Goal: Information Seeking & Learning: Learn about a topic

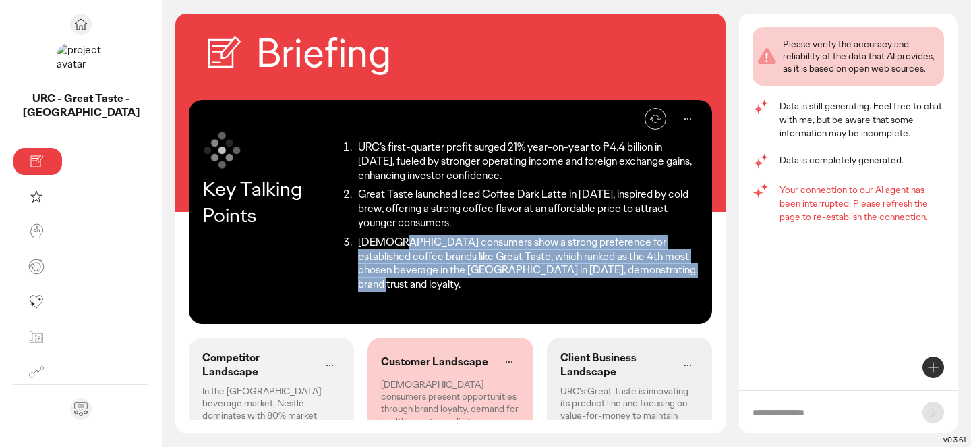
drag, startPoint x: 297, startPoint y: 211, endPoint x: 464, endPoint y: 239, distance: 168.9
click at [464, 239] on li "[DEMOGRAPHIC_DATA] consumers show a strong preference for established coffee br…" at bounding box center [526, 263] width 345 height 56
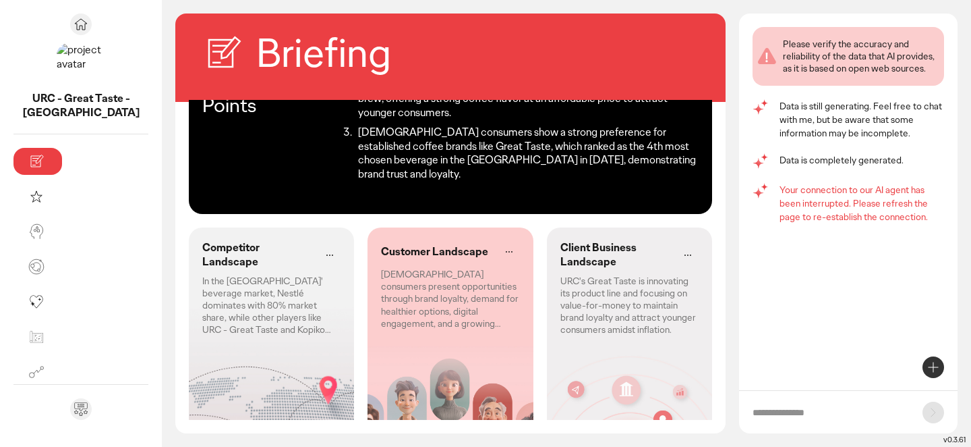
scroll to position [111, 0]
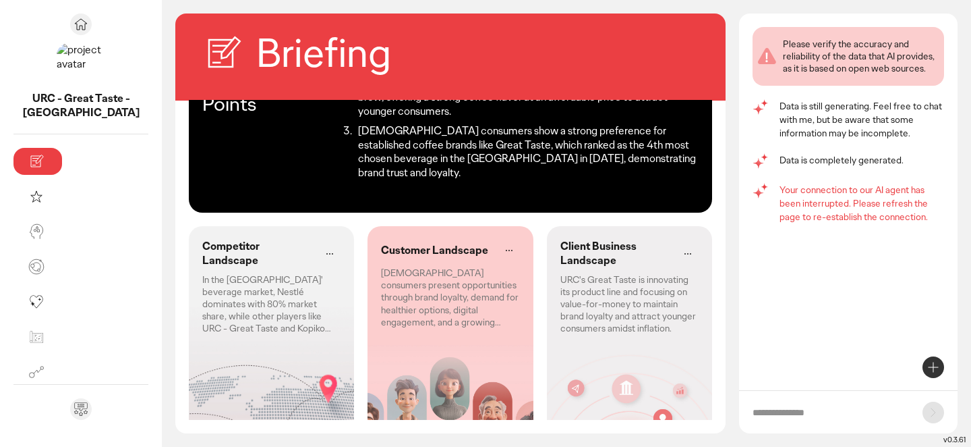
click at [207, 273] on p "In the [GEOGRAPHIC_DATA]' beverage market, Nestlé dominates with 80% market sha…" at bounding box center [271, 303] width 138 height 61
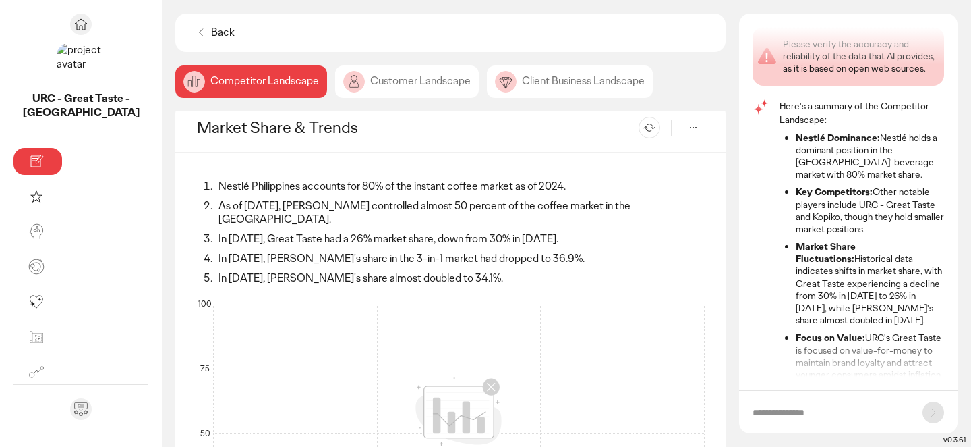
scroll to position [26, 0]
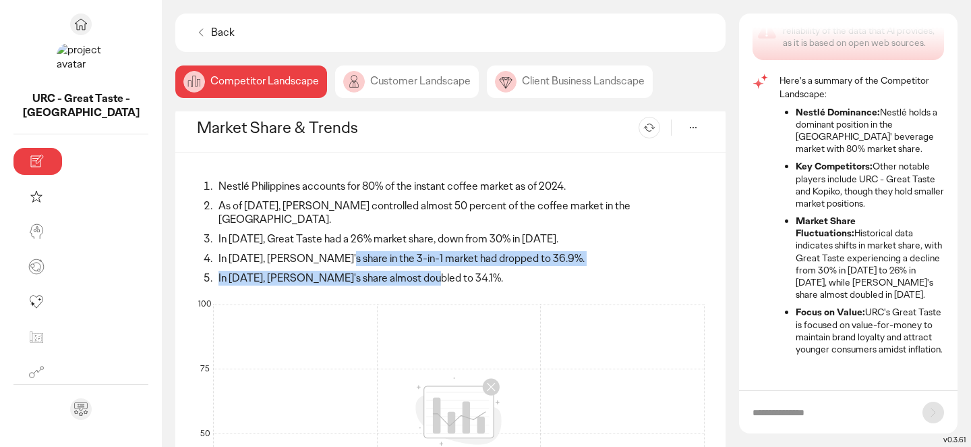
drag, startPoint x: 244, startPoint y: 243, endPoint x: 331, endPoint y: 258, distance: 87.6
click at [331, 258] on ol "Nestlé Philippines accounts for 80% of the instant coffee market as of 2024. As…" at bounding box center [450, 232] width 507 height 106
click at [331, 271] on li "In [DATE], [PERSON_NAME]'s share almost doubled to 34.1%." at bounding box center [459, 278] width 490 height 14
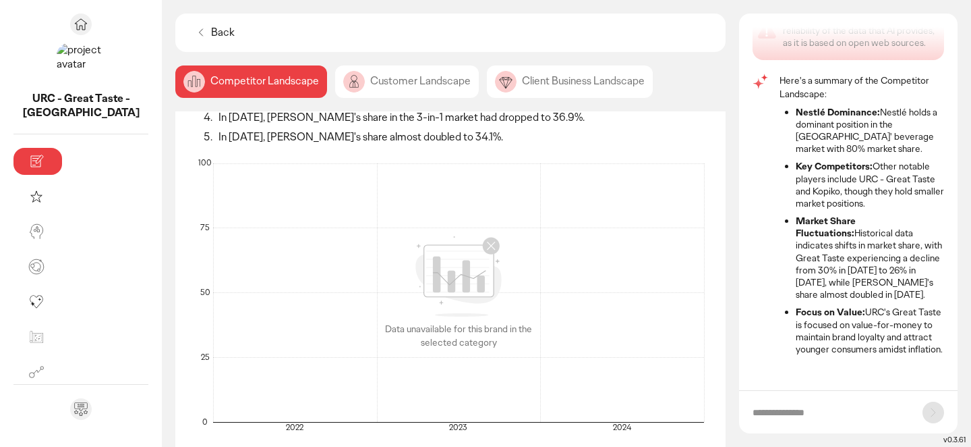
scroll to position [0, 0]
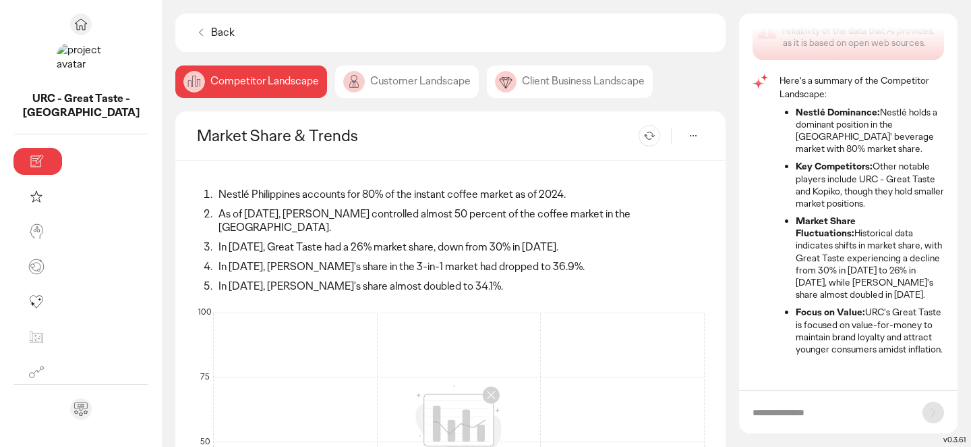
click at [194, 28] on icon at bounding box center [200, 32] width 13 height 13
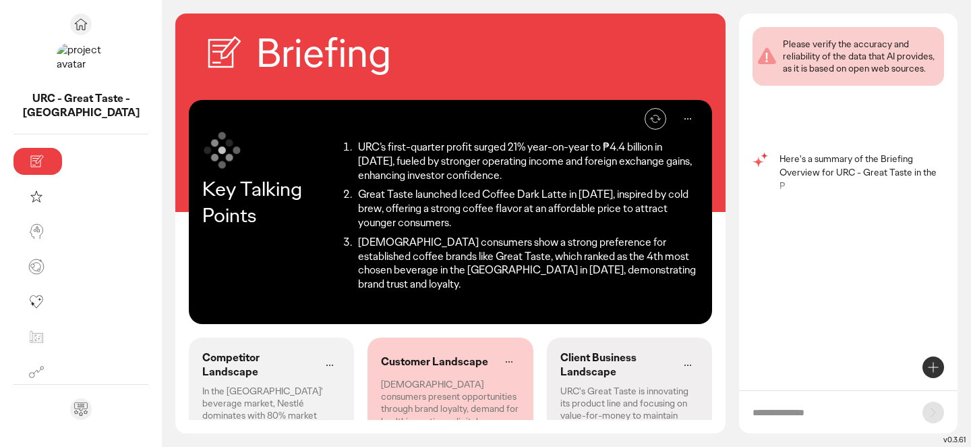
click at [425, 378] on p "[DEMOGRAPHIC_DATA] consumers present opportunities through brand loyalty, deman…" at bounding box center [450, 408] width 138 height 61
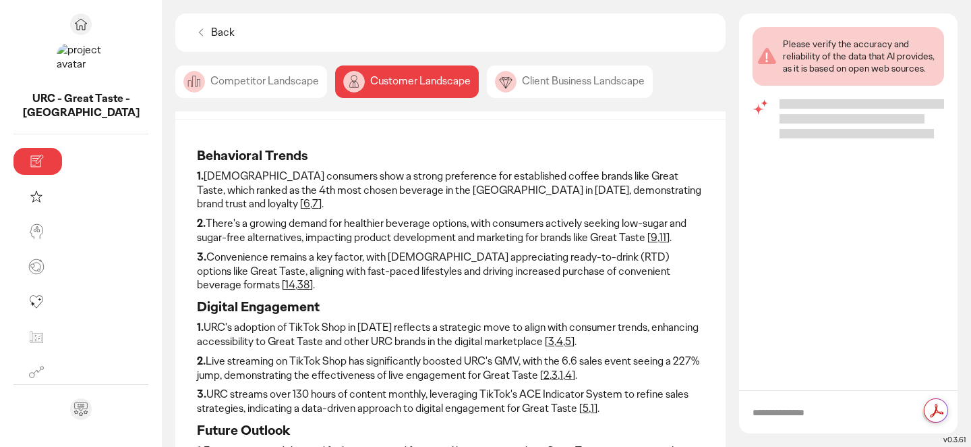
scroll to position [44, 0]
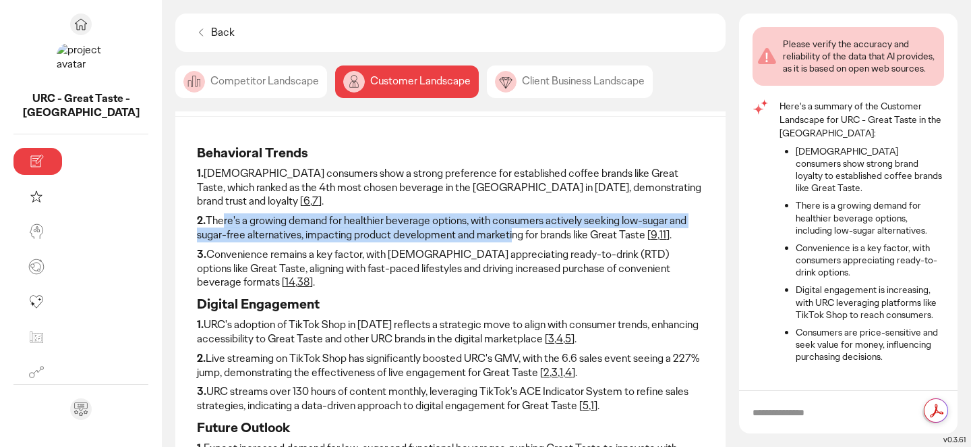
drag, startPoint x: 136, startPoint y: 200, endPoint x: 374, endPoint y: 217, distance: 238.0
click at [374, 217] on p "2. There's a growing demand for healthier beverage options, with consumers acti…" at bounding box center [450, 228] width 507 height 28
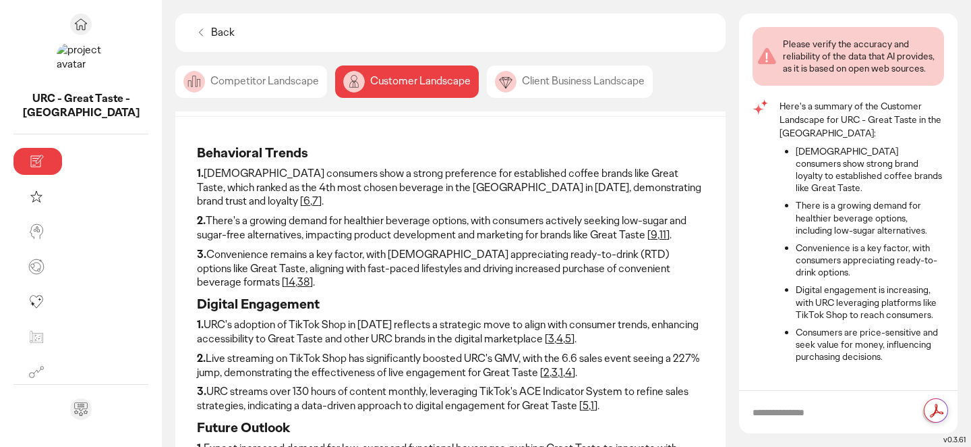
click at [651, 227] on link "9" at bounding box center [654, 234] width 7 height 14
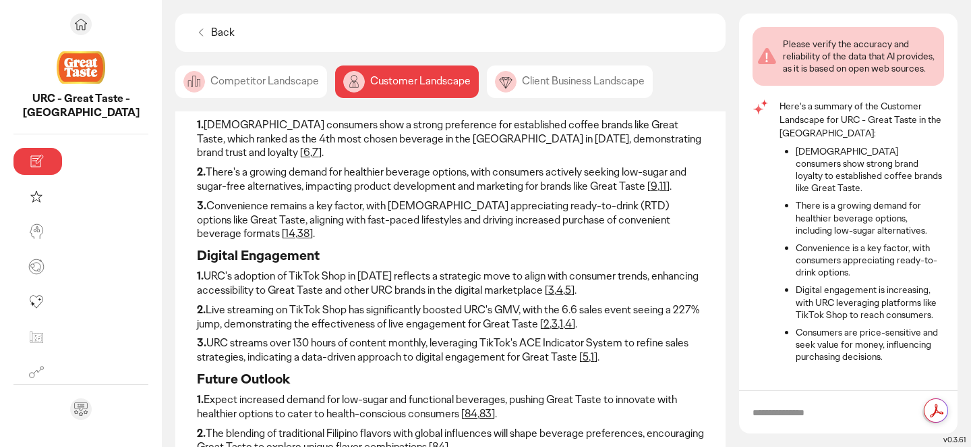
scroll to position [134, 0]
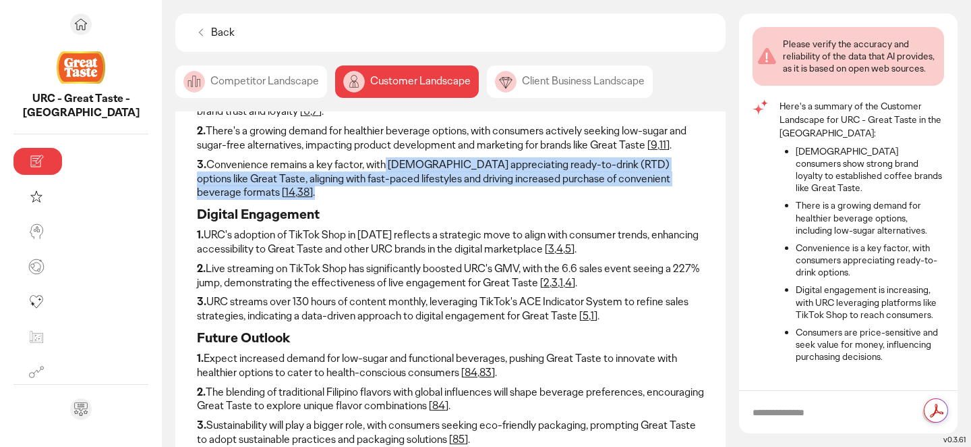
drag, startPoint x: 295, startPoint y: 153, endPoint x: 569, endPoint y: 160, distance: 273.9
click at [569, 160] on p "3. Convenience remains a key factor, with [DEMOGRAPHIC_DATA] appreciating ready…" at bounding box center [450, 179] width 507 height 42
click at [569, 160] on p "3. Convenience remains a key factor, with Filipinos appreciating ready-to-drink…" at bounding box center [450, 179] width 507 height 42
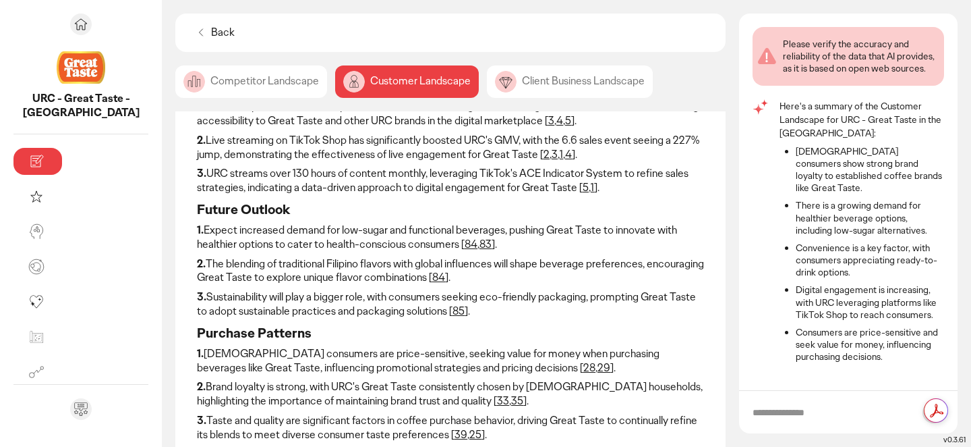
scroll to position [268, 0]
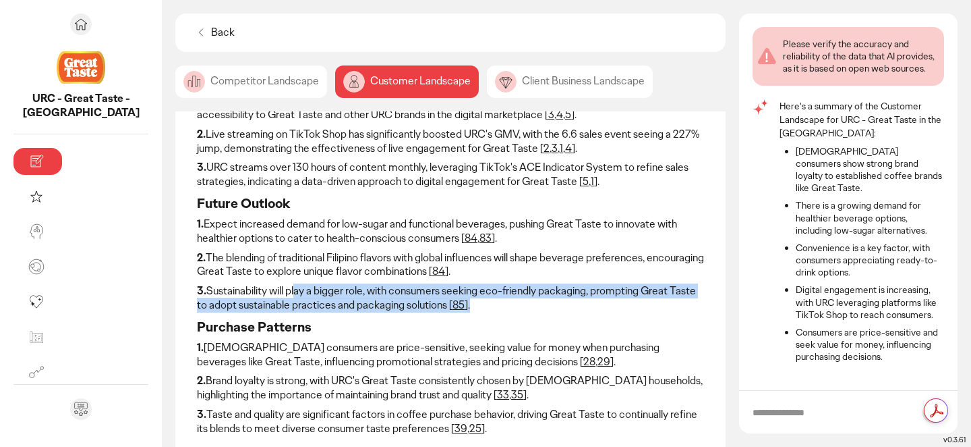
drag, startPoint x: 210, startPoint y: 265, endPoint x: 428, endPoint y: 277, distance: 218.2
click at [428, 284] on p "3. Sustainability will play a bigger role, with consumers seeking eco-friendly …" at bounding box center [450, 298] width 507 height 28
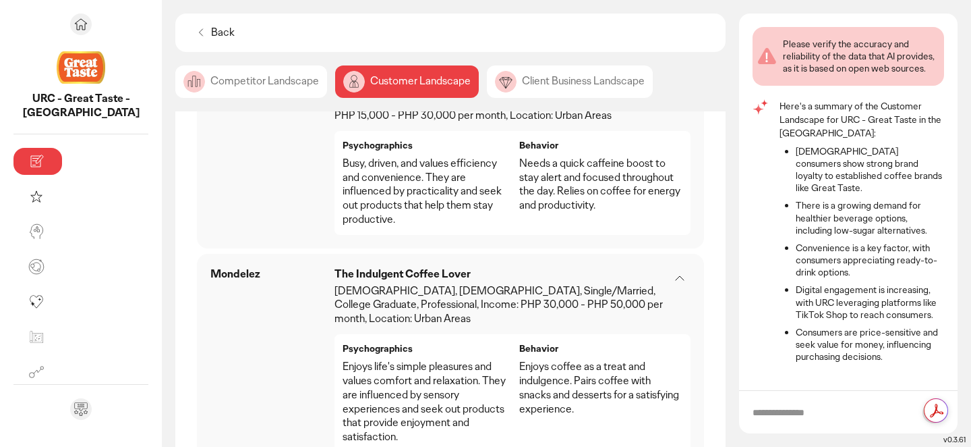
scroll to position [1868, 0]
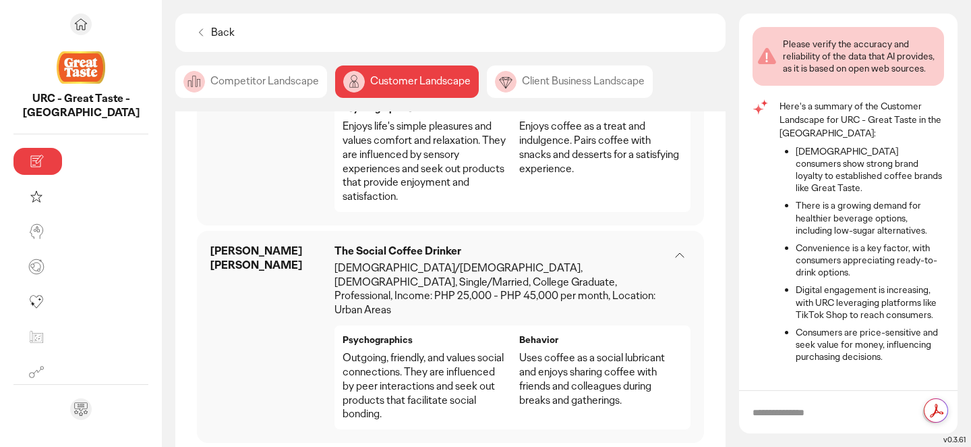
click at [488, 86] on div "Client Business Landscape" at bounding box center [570, 81] width 166 height 32
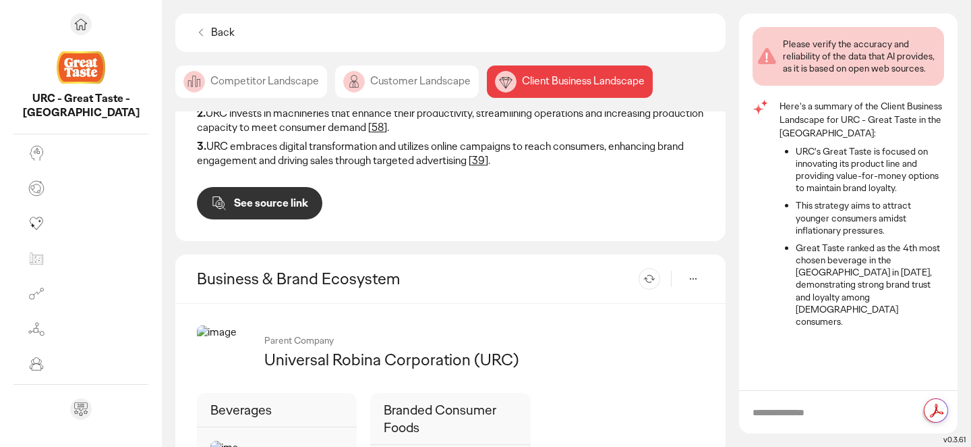
scroll to position [521, 0]
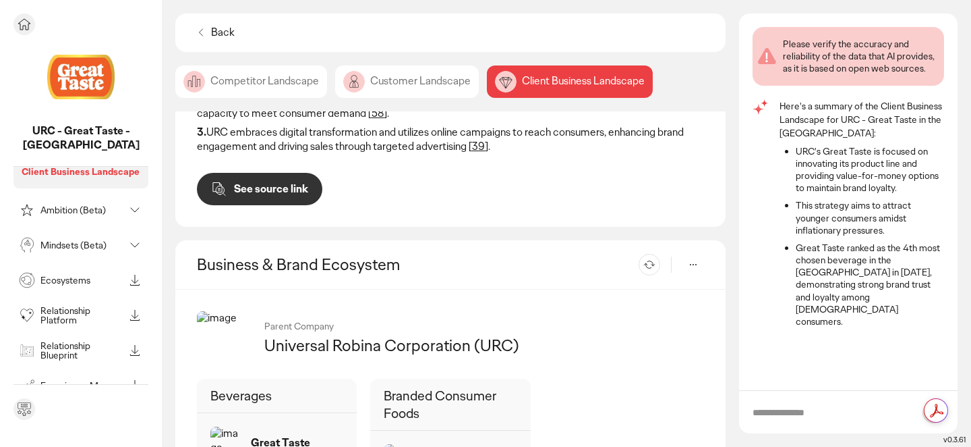
click at [67, 246] on p "Mindsets (Beta)" at bounding box center [82, 244] width 84 height 9
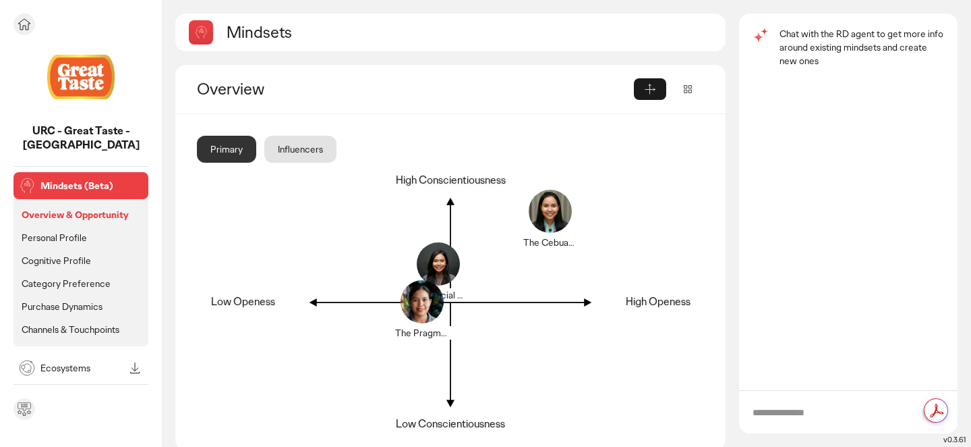
click at [65, 238] on p "Personal Profile" at bounding box center [54, 237] width 65 height 12
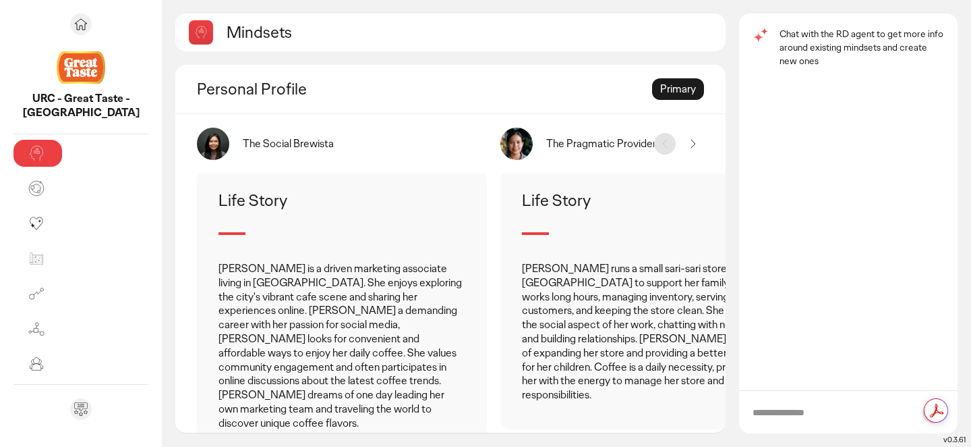
scroll to position [484, 0]
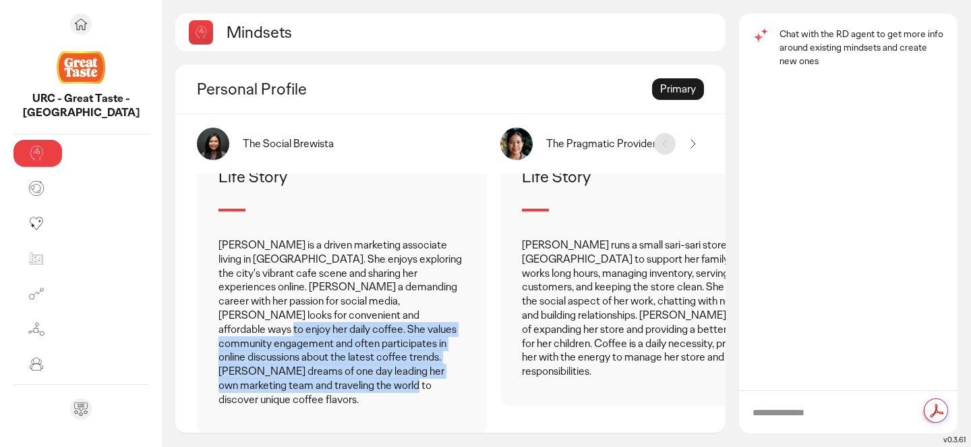
drag, startPoint x: 237, startPoint y: 315, endPoint x: 258, endPoint y: 386, distance: 73.7
click at [258, 386] on p "Elena is a driven marketing associate living in Quezon City. She enjoys explori…" at bounding box center [342, 322] width 247 height 169
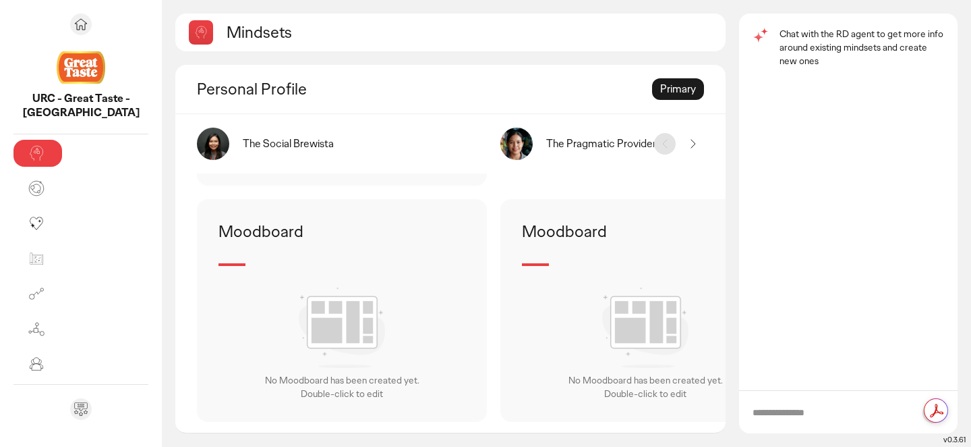
scroll to position [1318, 0]
